Goal: Task Accomplishment & Management: Manage account settings

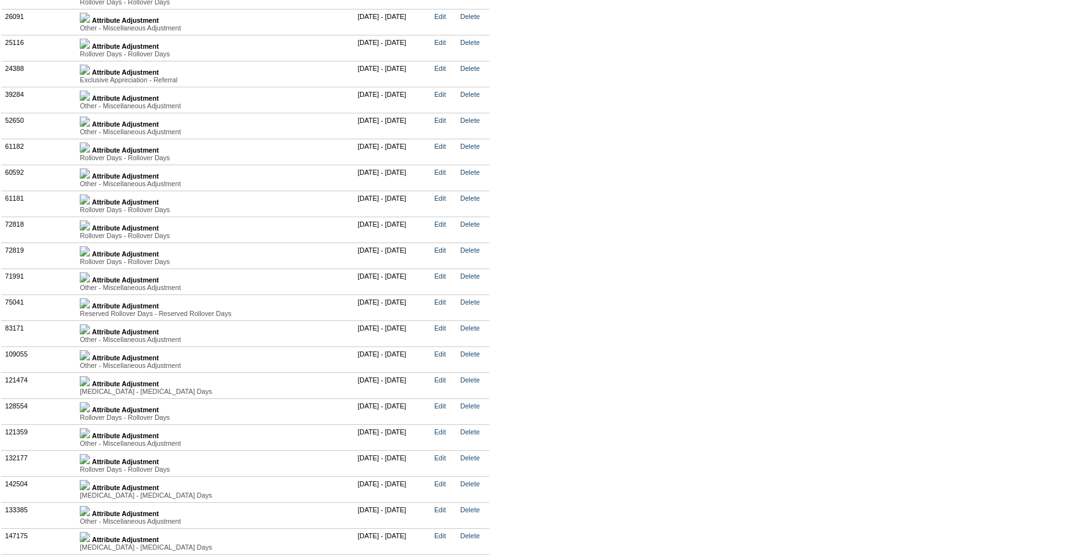
scroll to position [2892, 0]
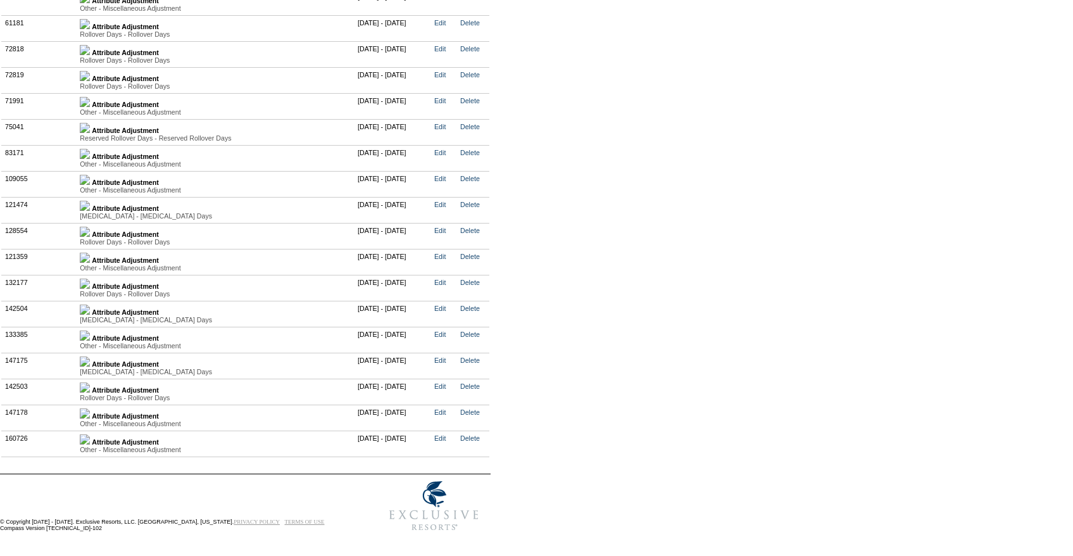
click at [89, 384] on img at bounding box center [85, 387] width 10 height 10
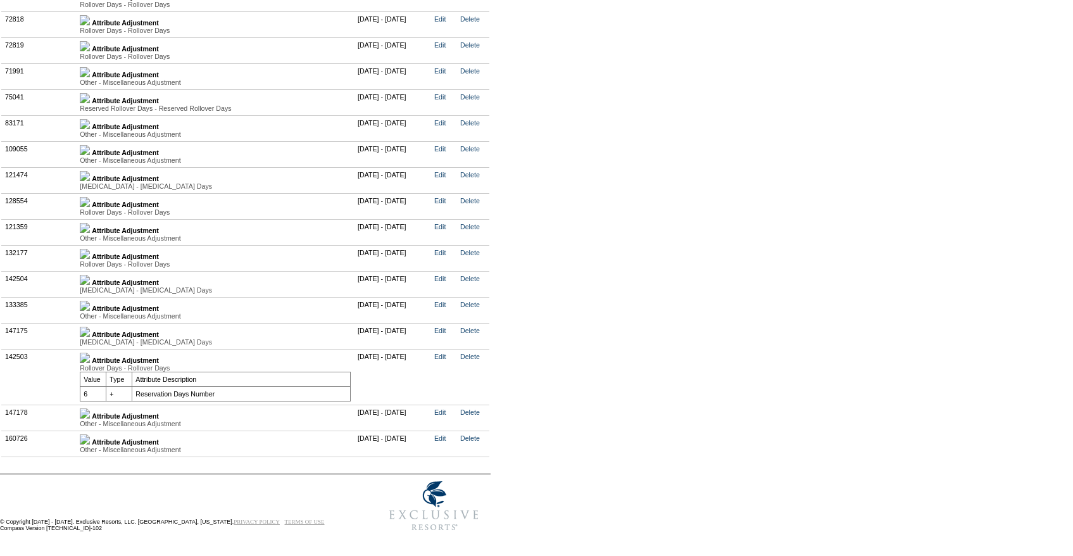
click at [89, 363] on img at bounding box center [85, 358] width 10 height 10
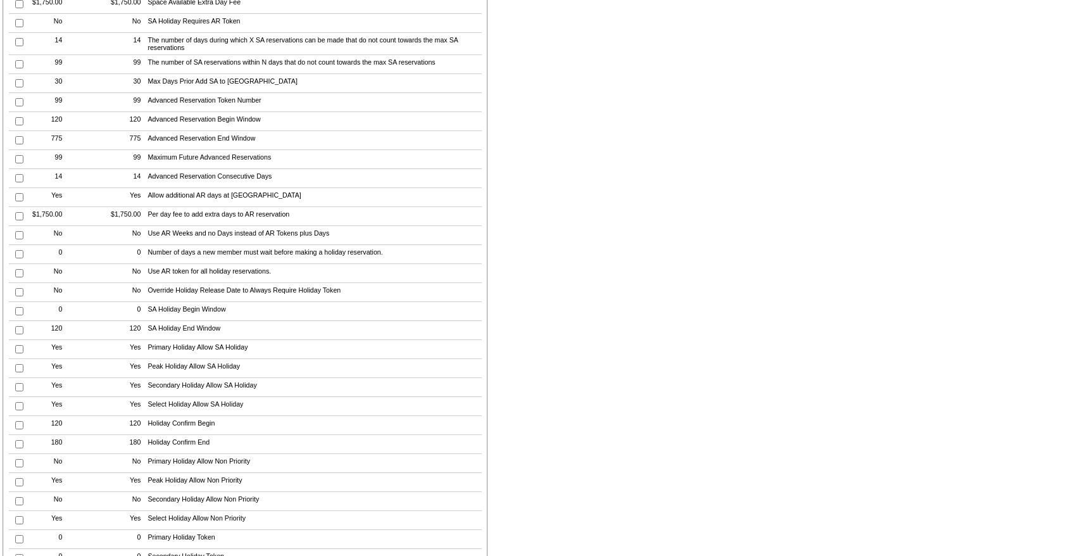
scroll to position [703, 0]
click at [15, 164] on input "checkbox" at bounding box center [19, 160] width 8 height 8
checkbox input "true"
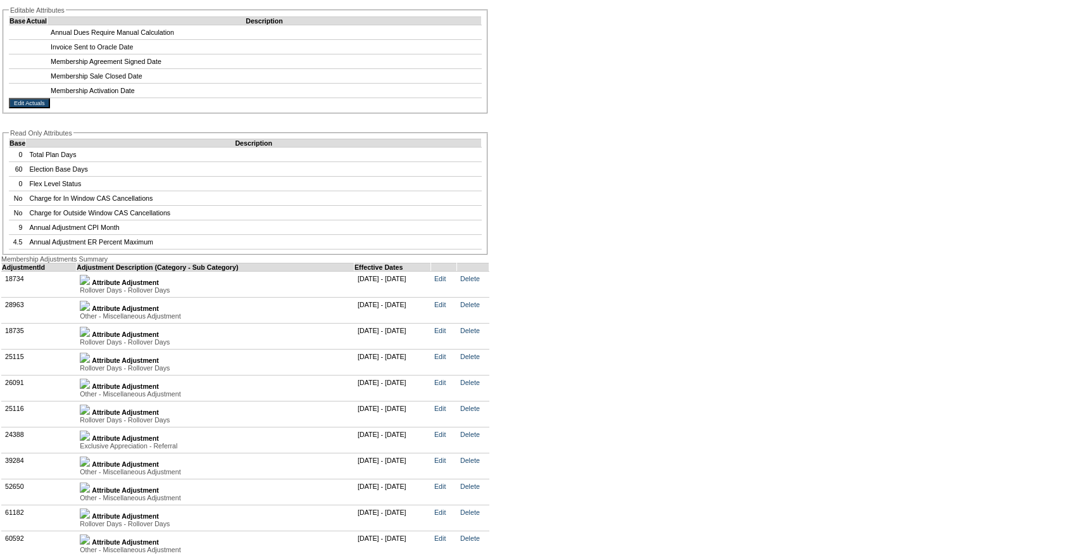
scroll to position [1926, 0]
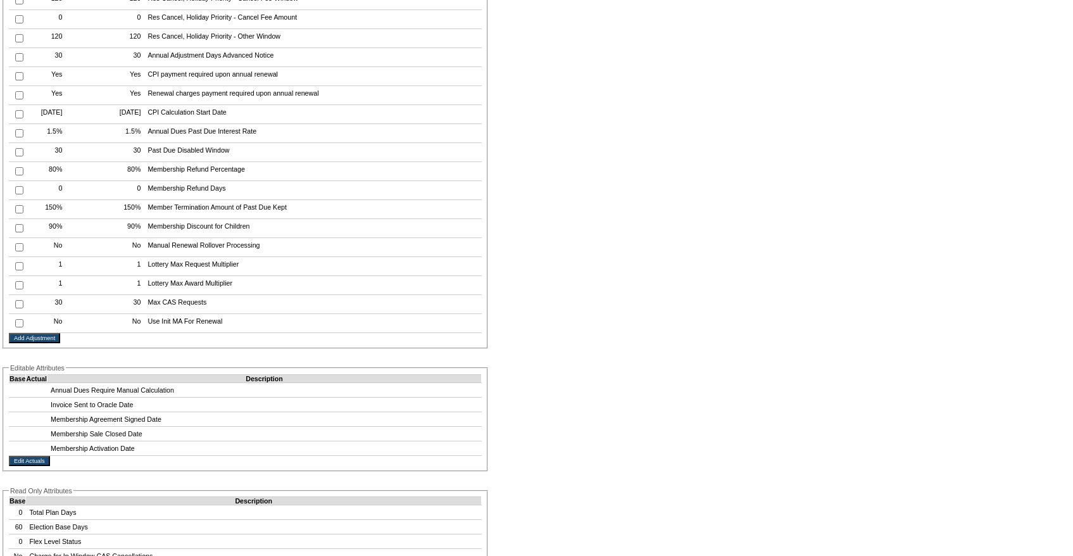
click at [41, 343] on input "Add Adjustment" at bounding box center [34, 338] width 51 height 10
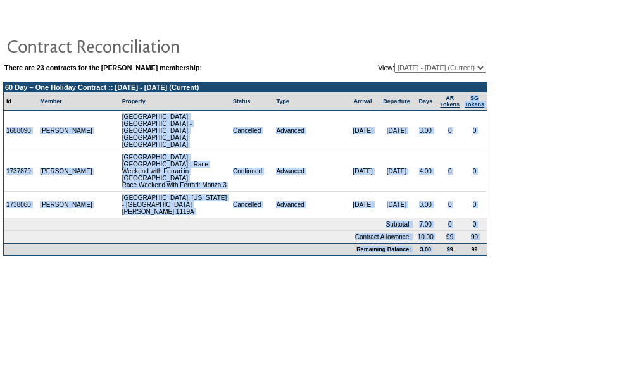
drag, startPoint x: 445, startPoint y: 234, endPoint x: 440, endPoint y: 112, distance: 121.7
click at [440, 112] on tbody "60 Day – One Holiday Contract :: [DATE] - [DATE] (Current) Id Member Property S…" at bounding box center [245, 168] width 483 height 173
click at [530, 149] on form "There are 23 contracts for the [PERSON_NAME] membership: View: [DATE] - [DATE] …" at bounding box center [316, 133] width 633 height 267
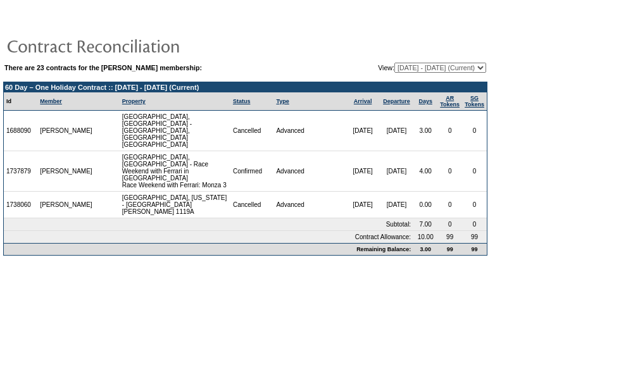
click at [415, 68] on select "07/29/05 - 07/31/06 08/01/06 - 07/31/07 08/01/07 - 07/31/08 08/01/08 - 07/31/09…" at bounding box center [441, 68] width 92 height 10
select select "139245"
click at [395, 63] on select "07/29/05 - 07/31/06 08/01/06 - 07/31/07 08/01/07 - 07/31/08 08/01/08 - 07/31/09…" at bounding box center [441, 68] width 92 height 10
